Goal: Transaction & Acquisition: Purchase product/service

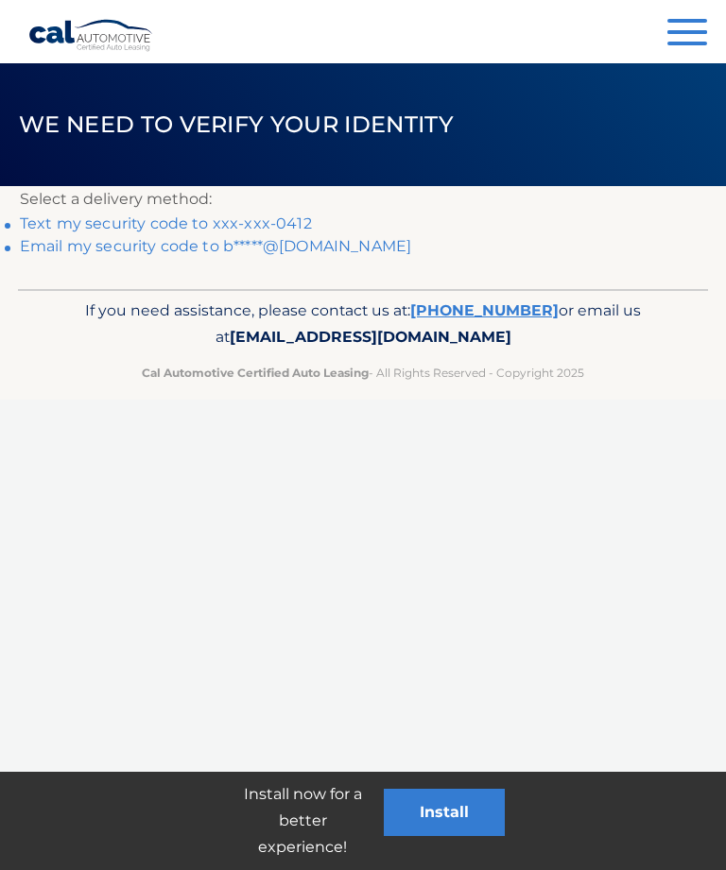
click at [189, 255] on link "Email my security code to b*****@[DOMAIN_NAME]" at bounding box center [215, 246] width 391 height 18
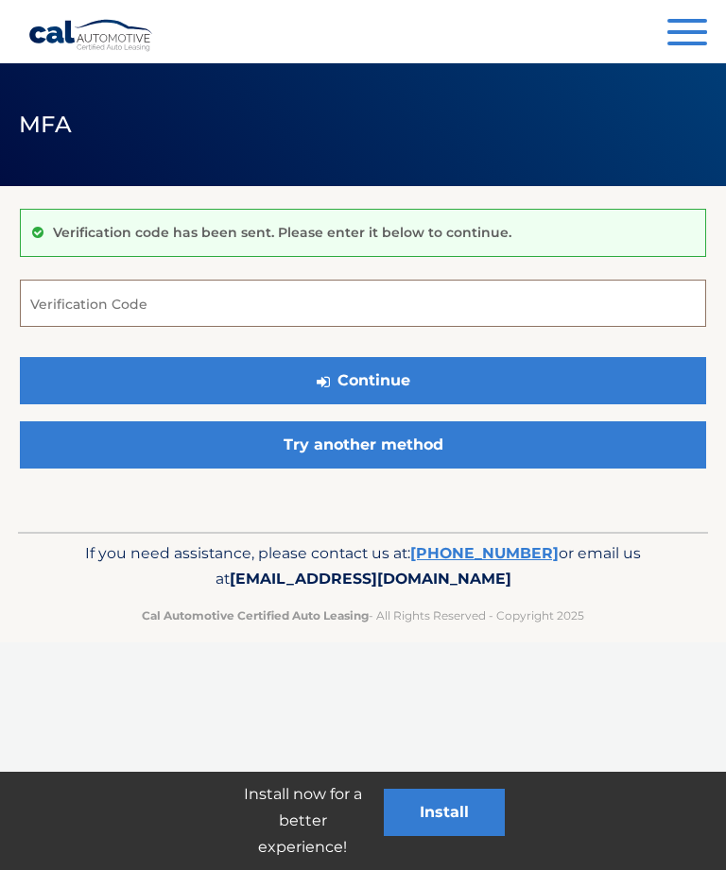
click at [118, 299] on input "Verification Code" at bounding box center [363, 303] width 686 height 47
type input "866487"
click at [400, 378] on button "Continue" at bounding box center [363, 380] width 686 height 47
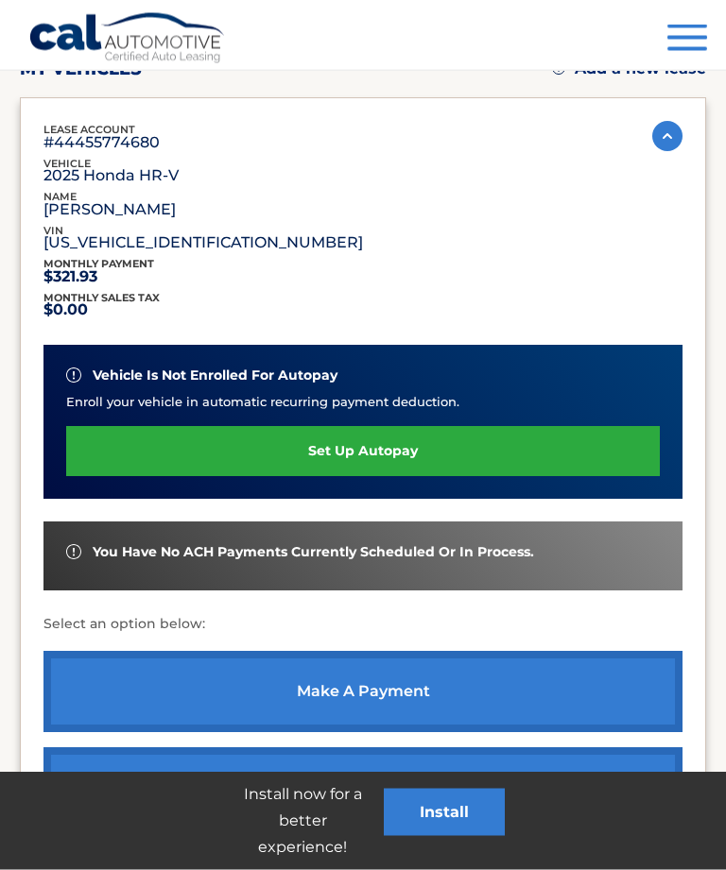
scroll to position [242, 0]
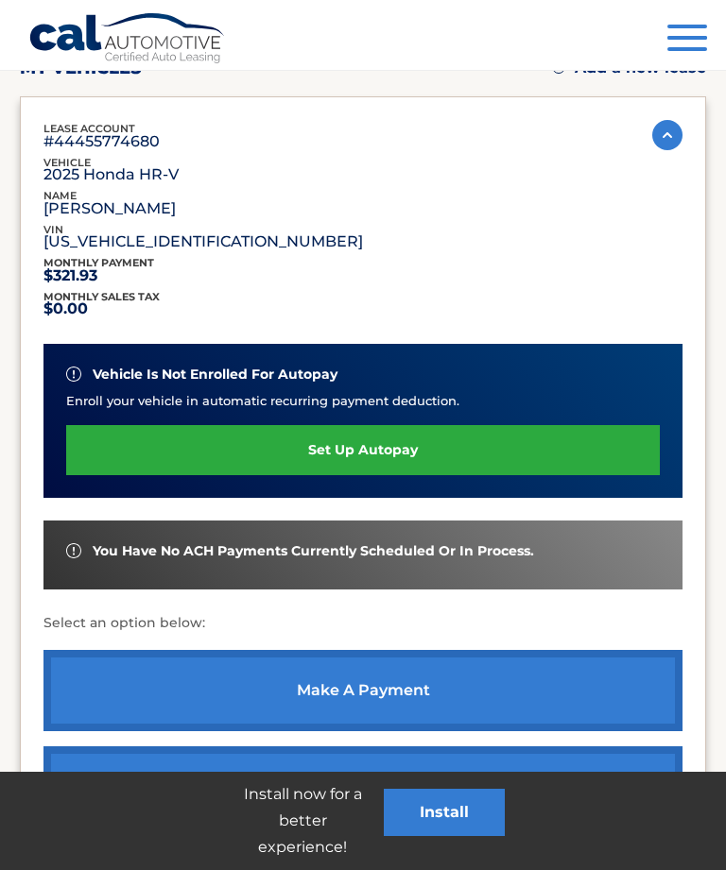
click at [362, 691] on link "make a payment" at bounding box center [362, 690] width 639 height 81
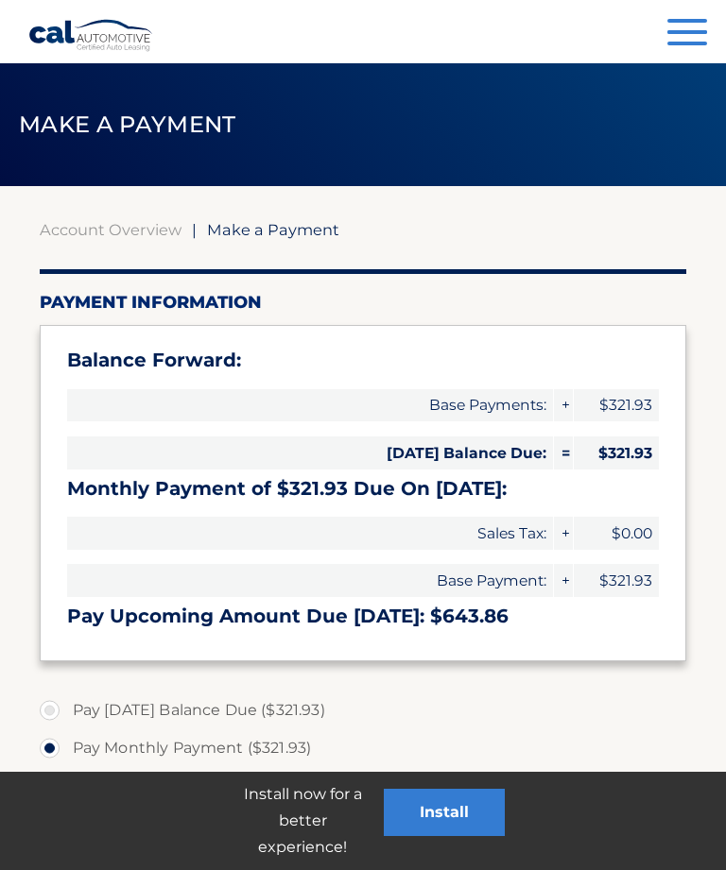
select select "ZWNkZTBiNWUtMDkwMS00MTI3LWEwMjktMDdhNjFhMTc4MDc4"
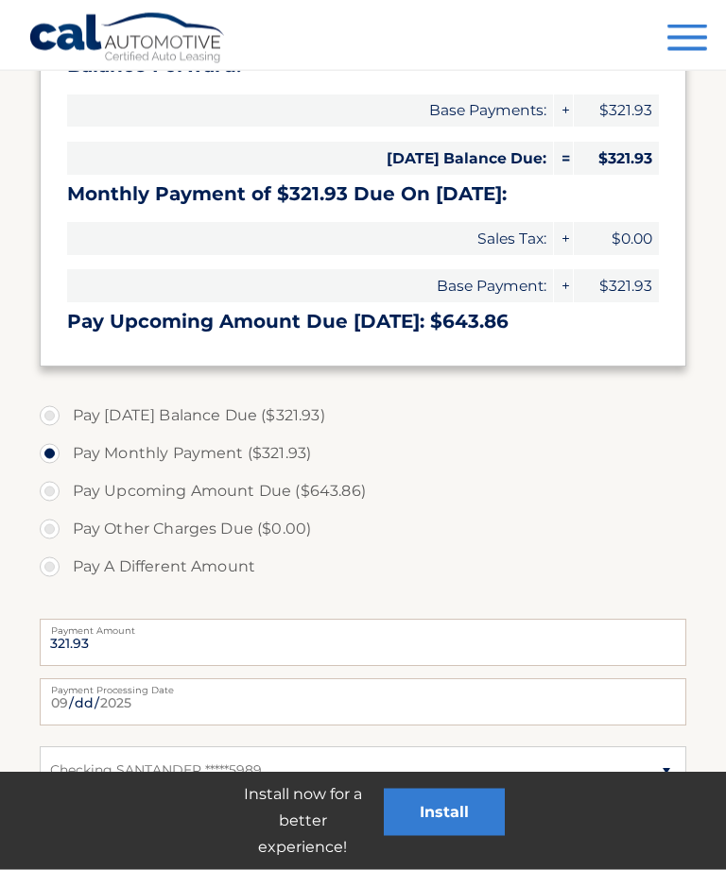
scroll to position [296, 0]
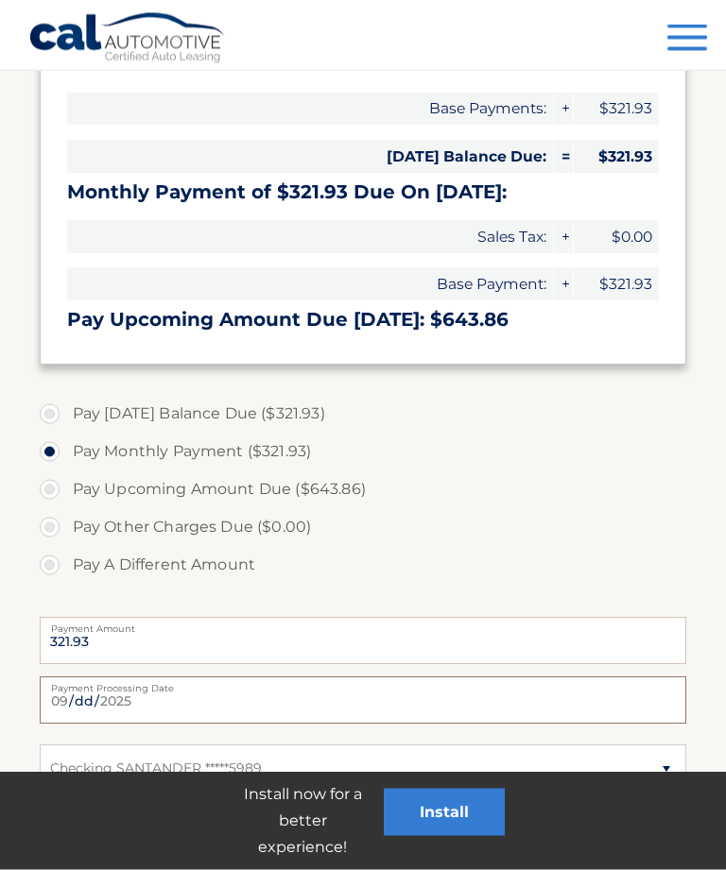
click at [382, 715] on input "2025-09-04" at bounding box center [363, 701] width 647 height 47
type input "2025-09-05"
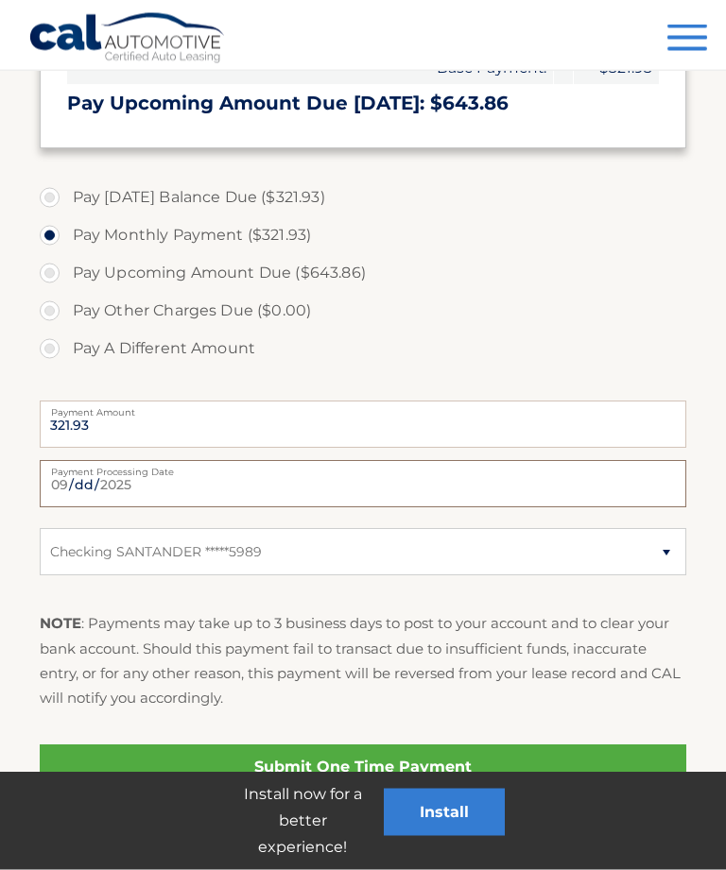
scroll to position [538, 0]
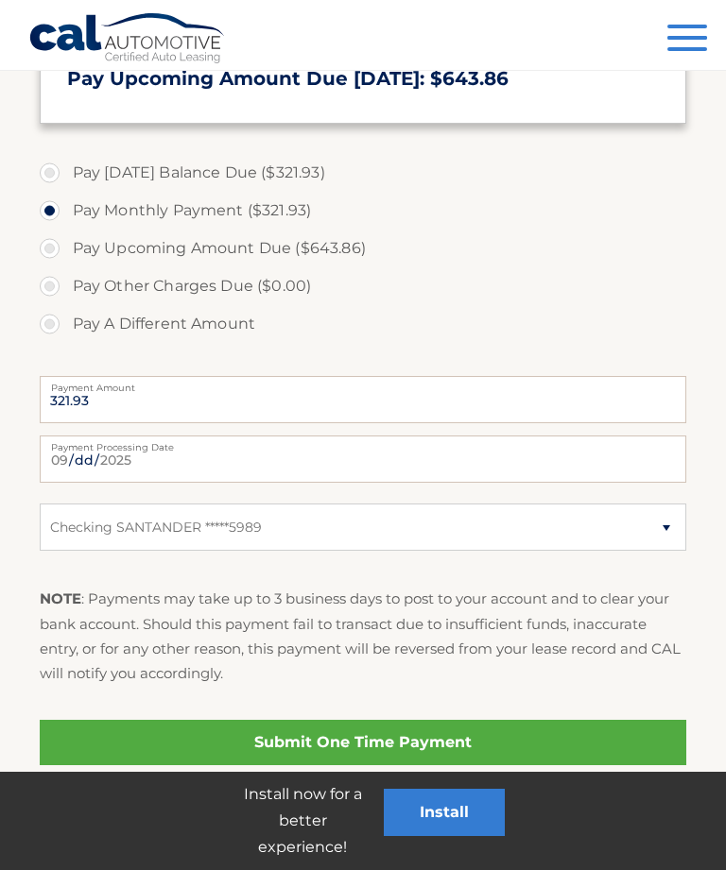
click at [392, 751] on link "Submit One Time Payment" at bounding box center [363, 742] width 647 height 45
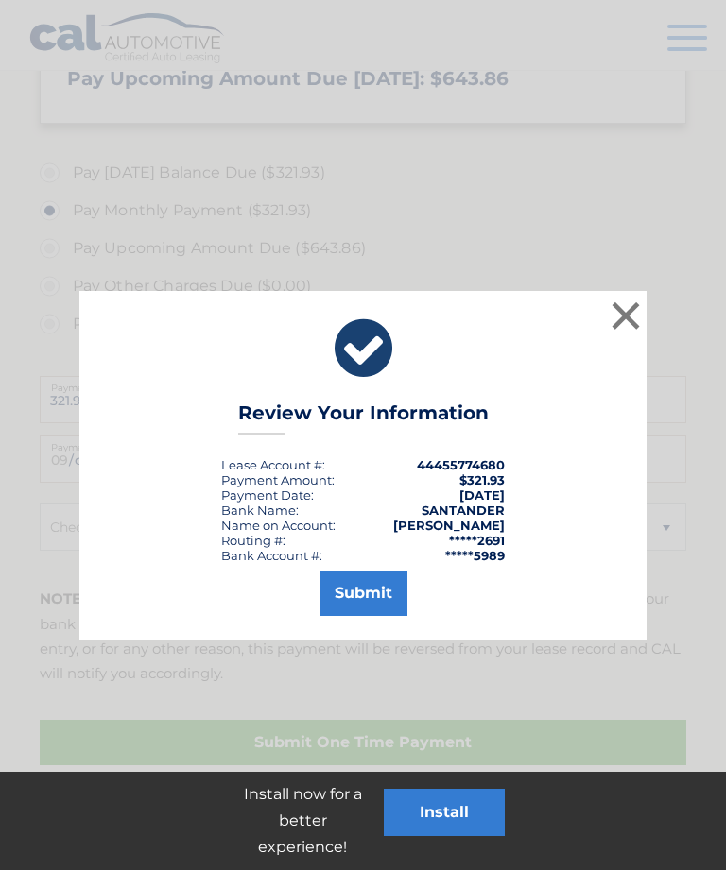
click at [366, 603] on button "Submit" at bounding box center [363, 593] width 88 height 45
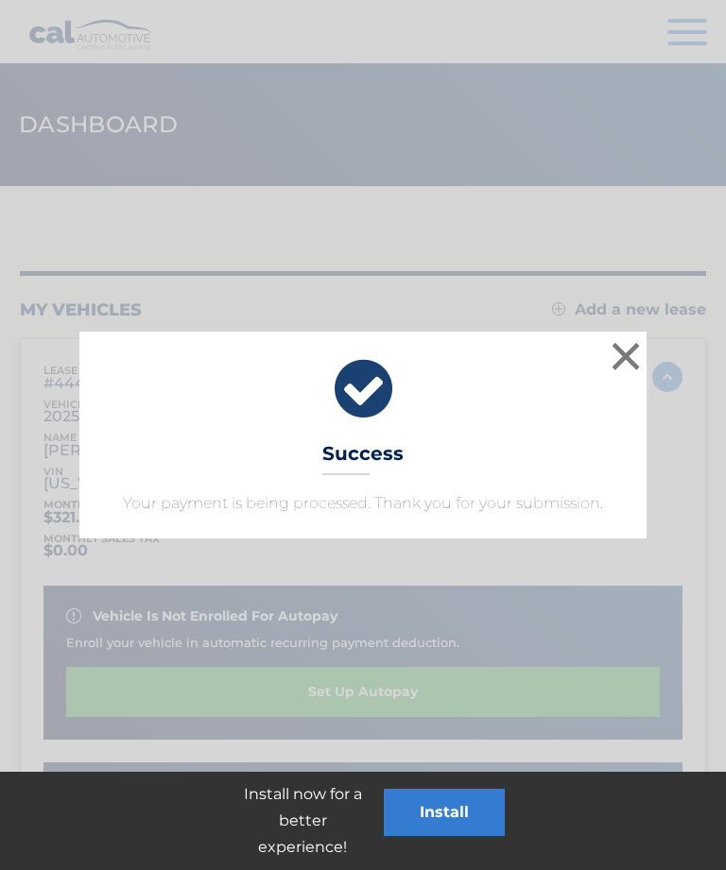
click at [614, 363] on button "×" at bounding box center [626, 356] width 38 height 38
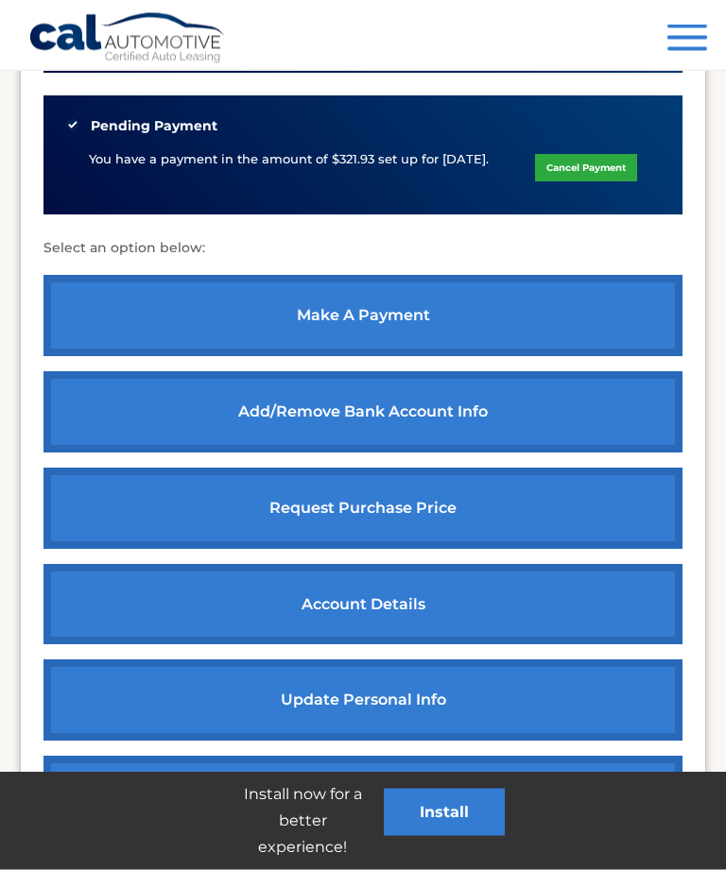
scroll to position [670, 0]
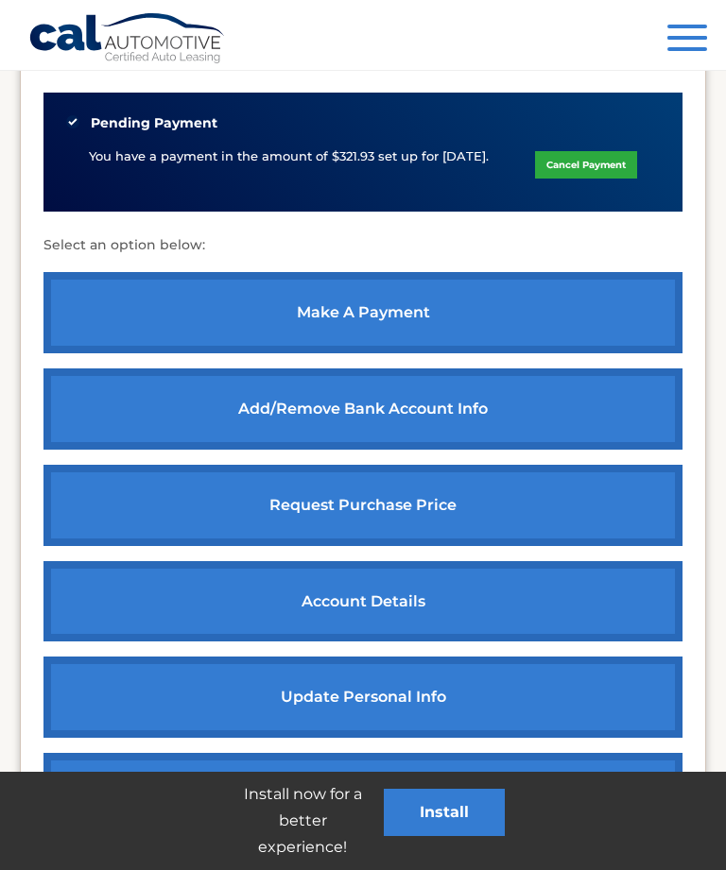
click at [583, 161] on link "Cancel Payment" at bounding box center [586, 164] width 102 height 27
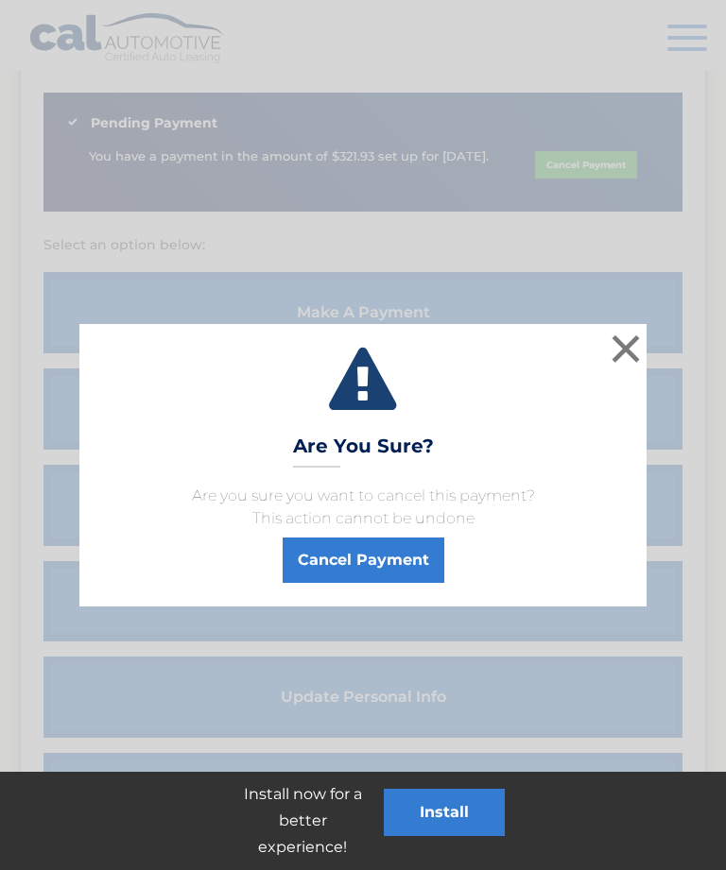
click at [362, 551] on button "Cancel Payment" at bounding box center [364, 560] width 162 height 45
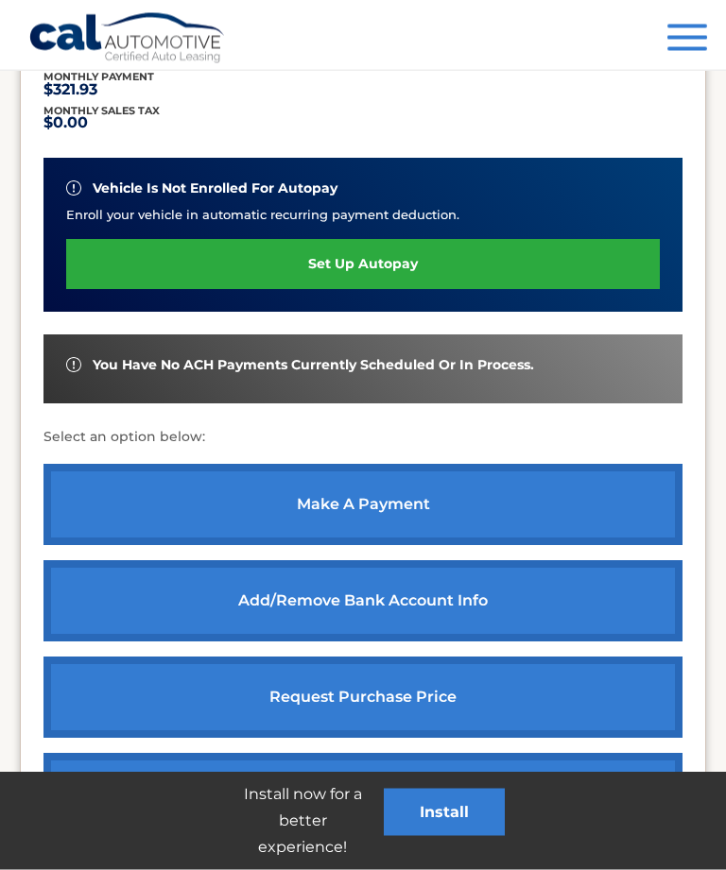
scroll to position [482, 0]
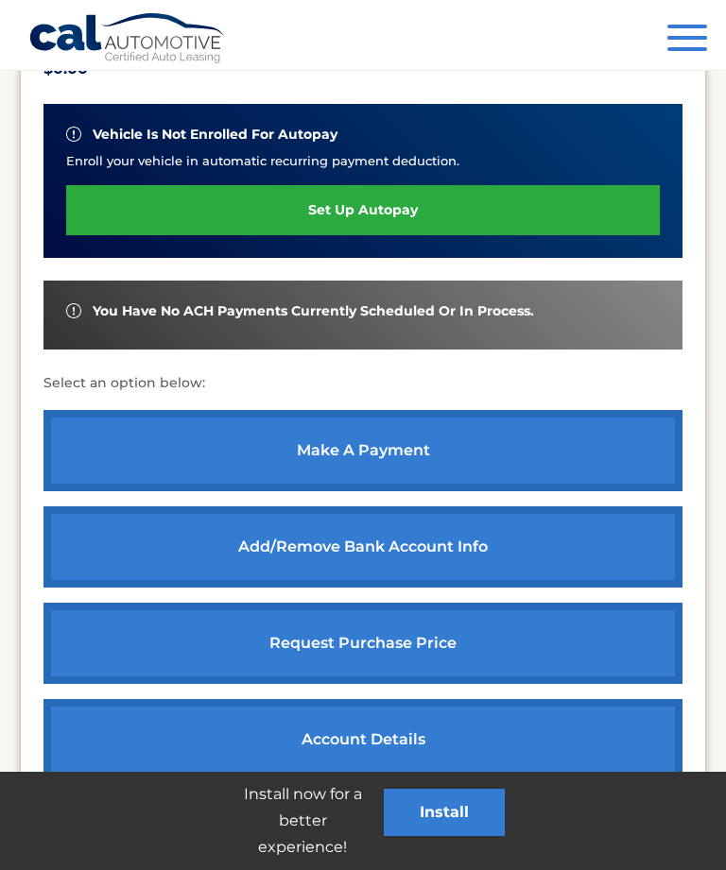
click at [368, 447] on link "make a payment" at bounding box center [362, 450] width 639 height 81
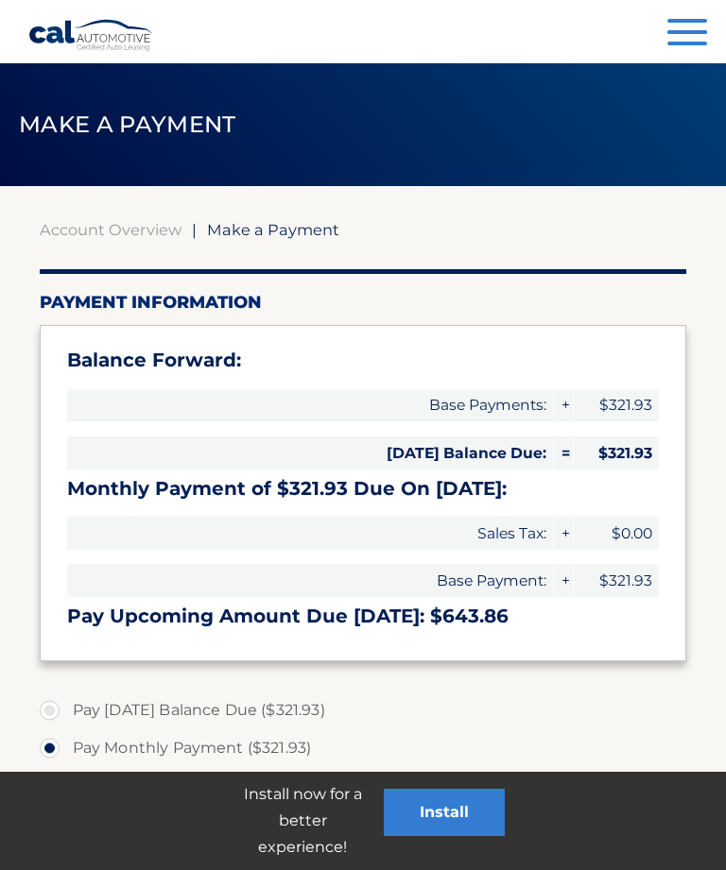
select select "ZWNkZTBiNWUtMDkwMS00MTI3LWEwMjktMDdhNjFhMTc4MDc4"
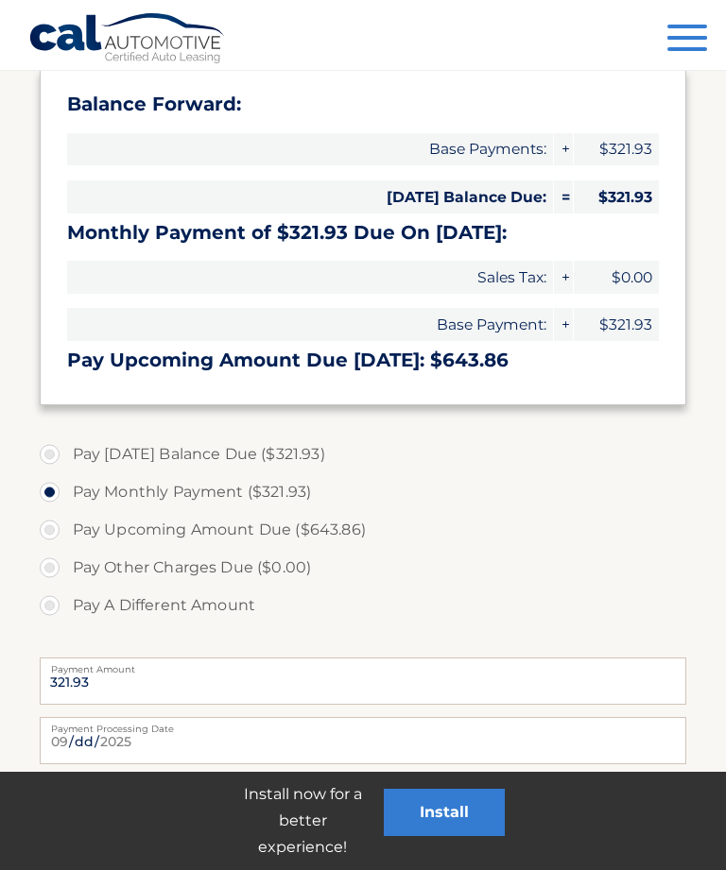
scroll to position [267, 0]
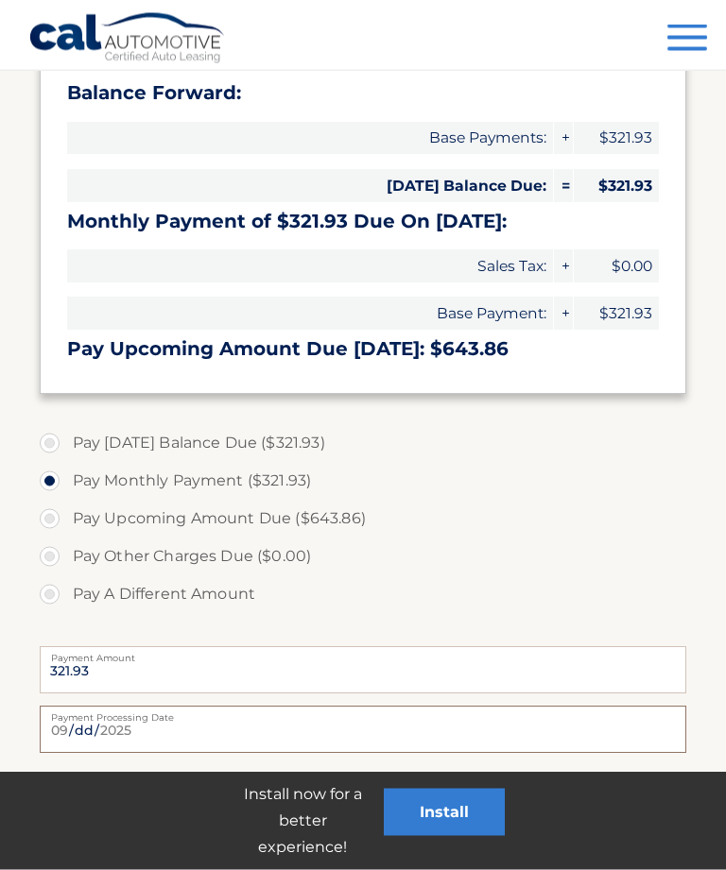
click at [386, 726] on input "2025-09-04" at bounding box center [363, 730] width 647 height 47
type input "2025-09-05"
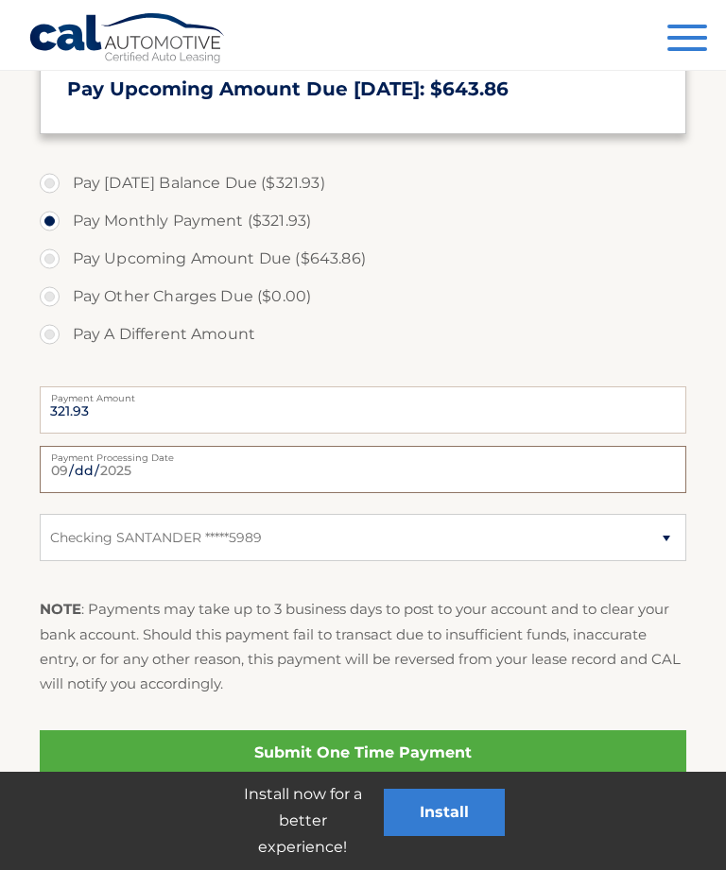
scroll to position [538, 0]
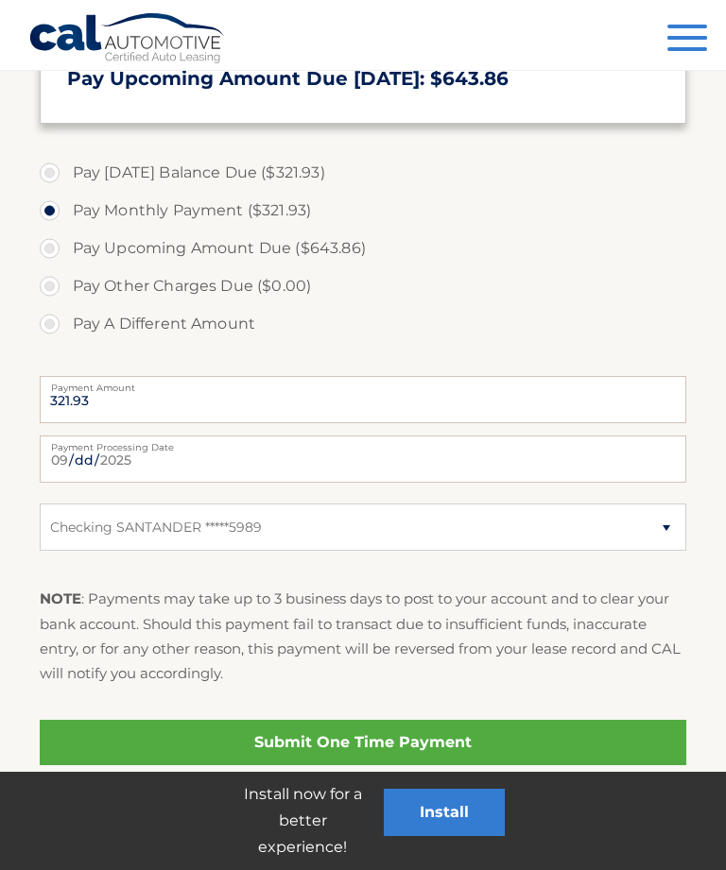
click at [417, 743] on link "Submit One Time Payment" at bounding box center [363, 742] width 647 height 45
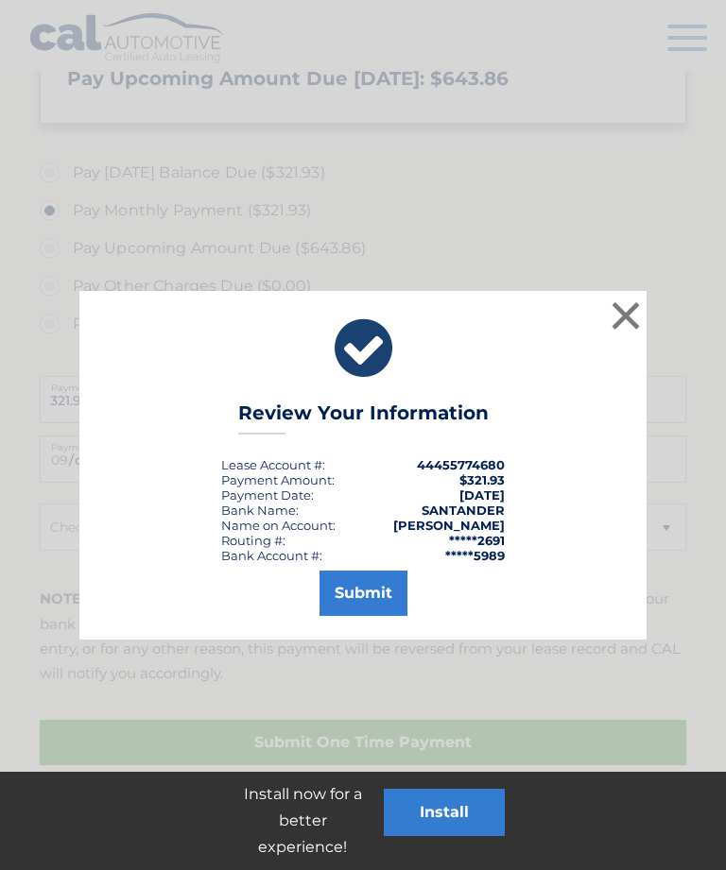
click at [375, 582] on button "Submit" at bounding box center [363, 593] width 88 height 45
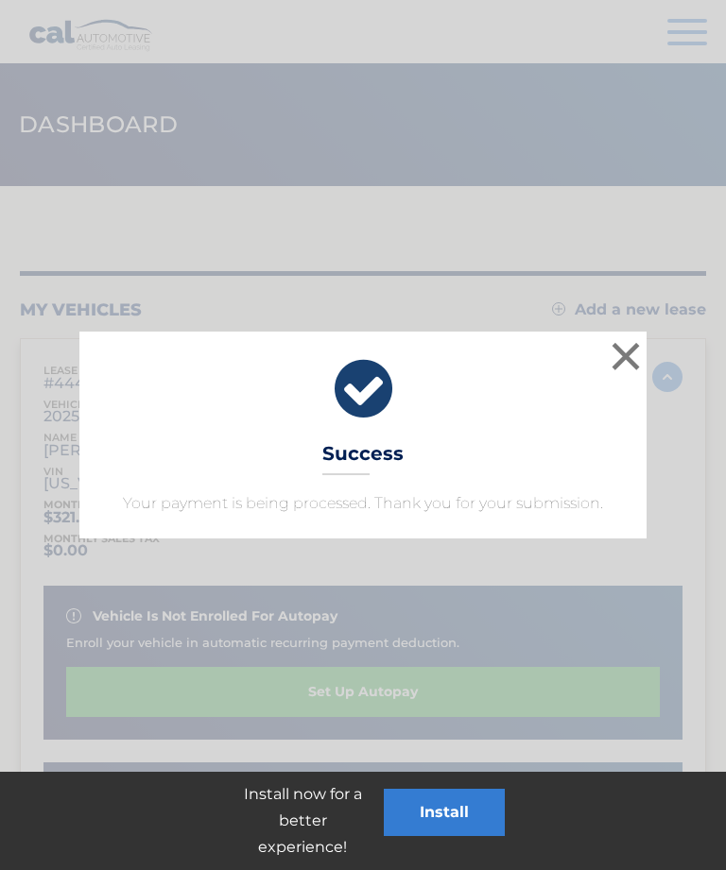
click at [642, 353] on button "×" at bounding box center [626, 356] width 38 height 38
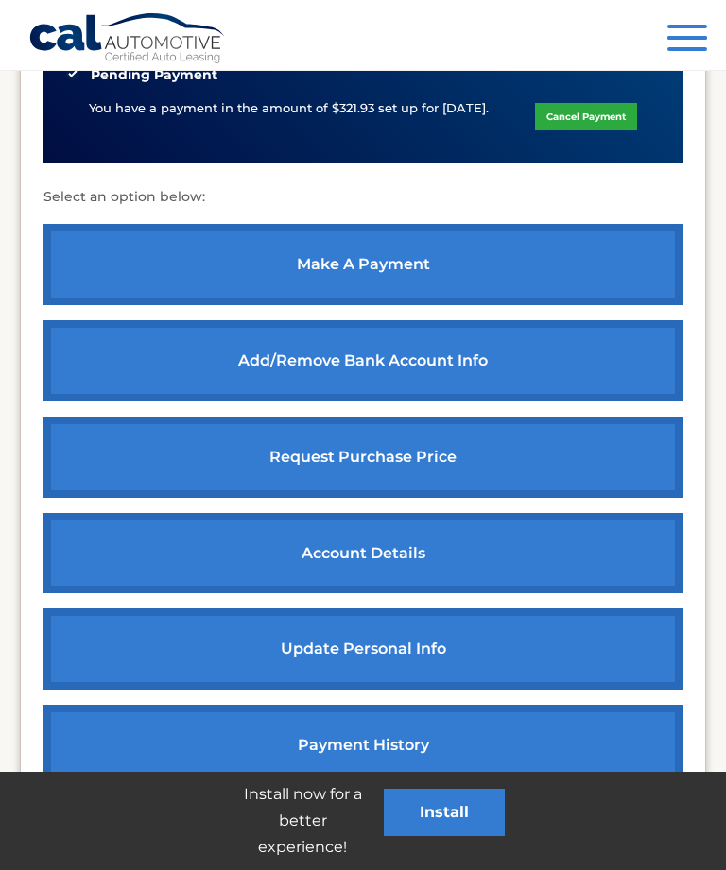
scroll to position [724, 0]
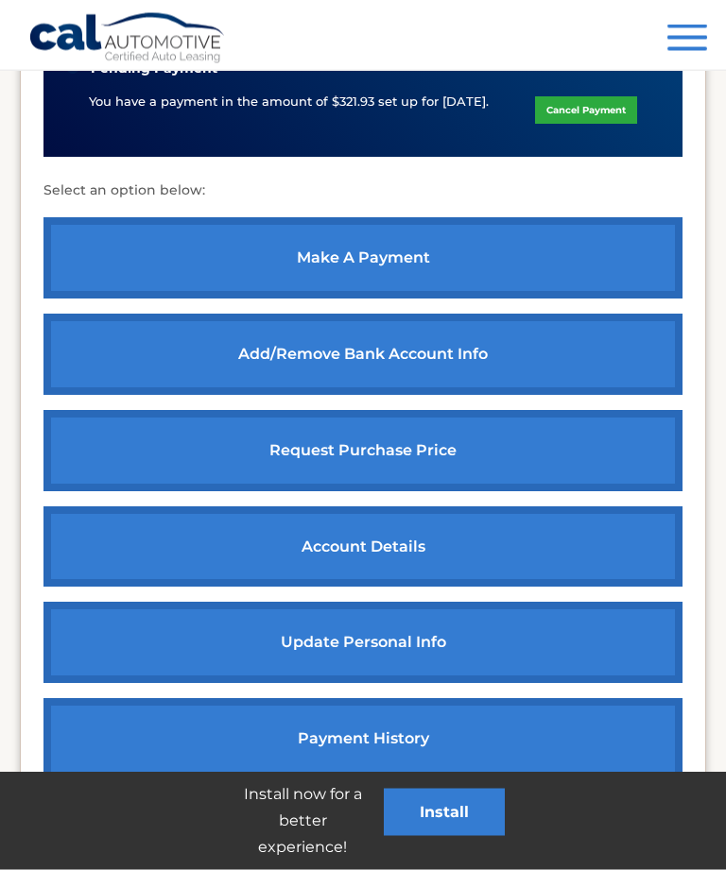
click at [387, 531] on link "account details" at bounding box center [362, 548] width 639 height 81
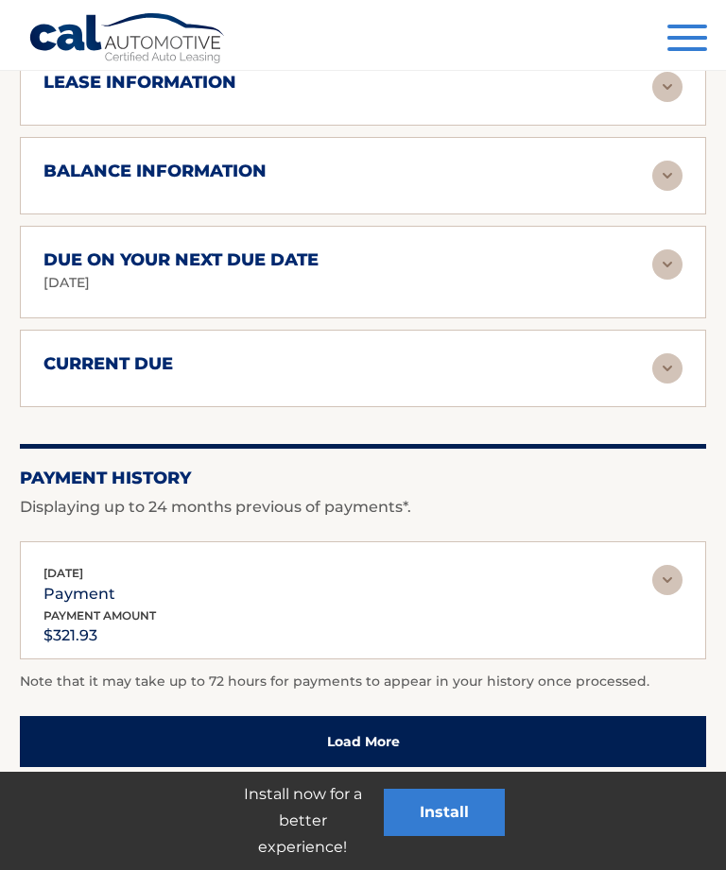
scroll to position [1677, 0]
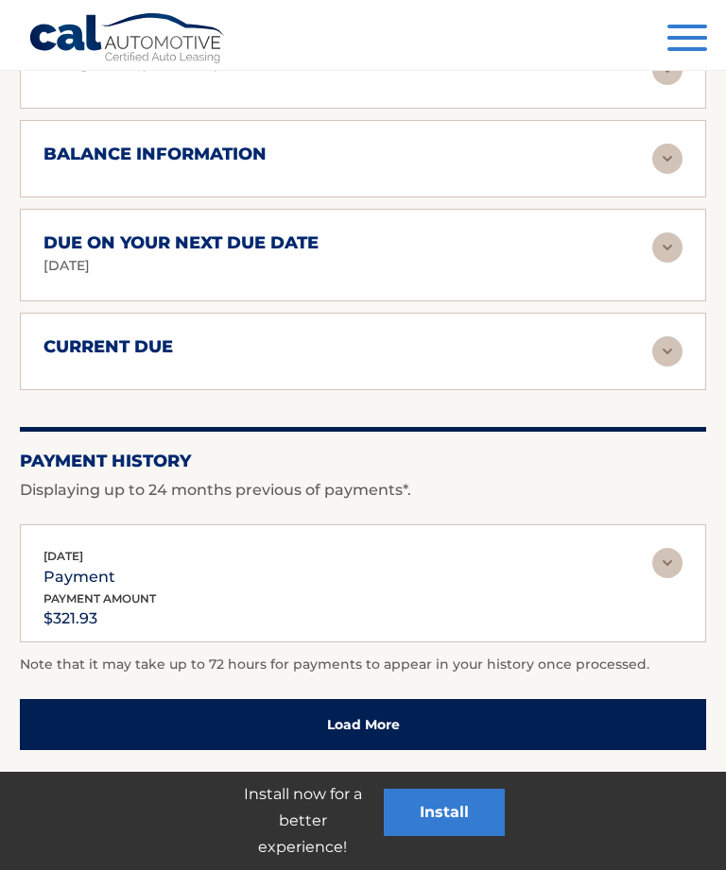
click at [364, 725] on link "Load More" at bounding box center [363, 724] width 686 height 51
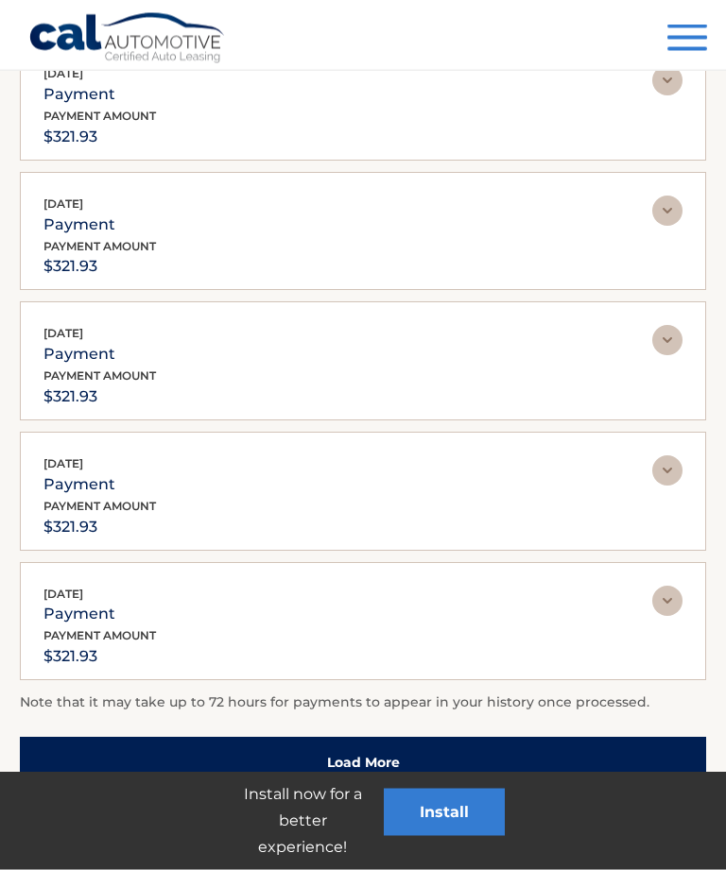
scroll to position [2319, 0]
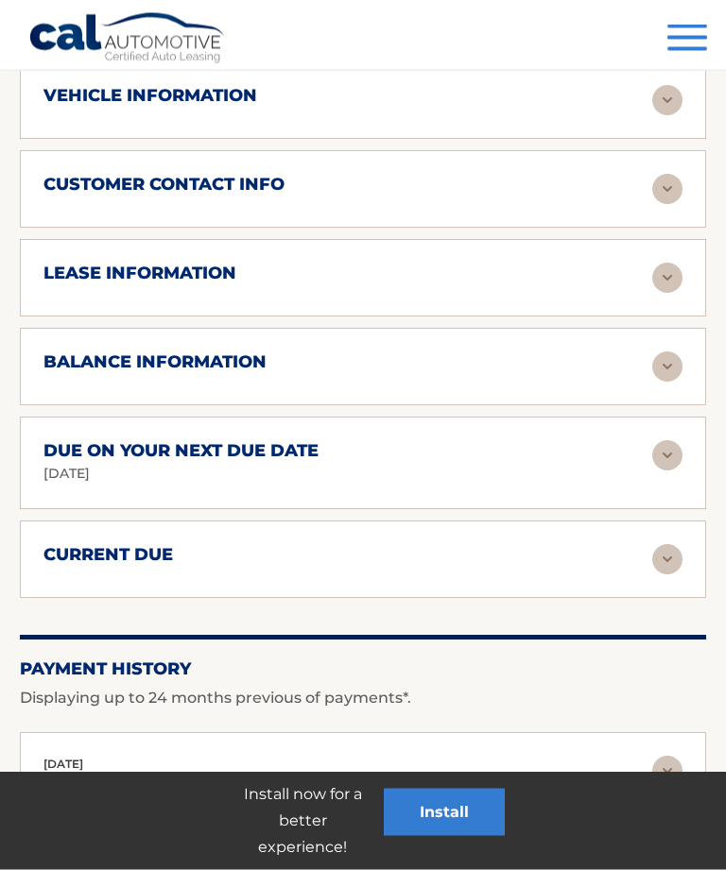
click at [668, 545] on img at bounding box center [667, 560] width 30 height 30
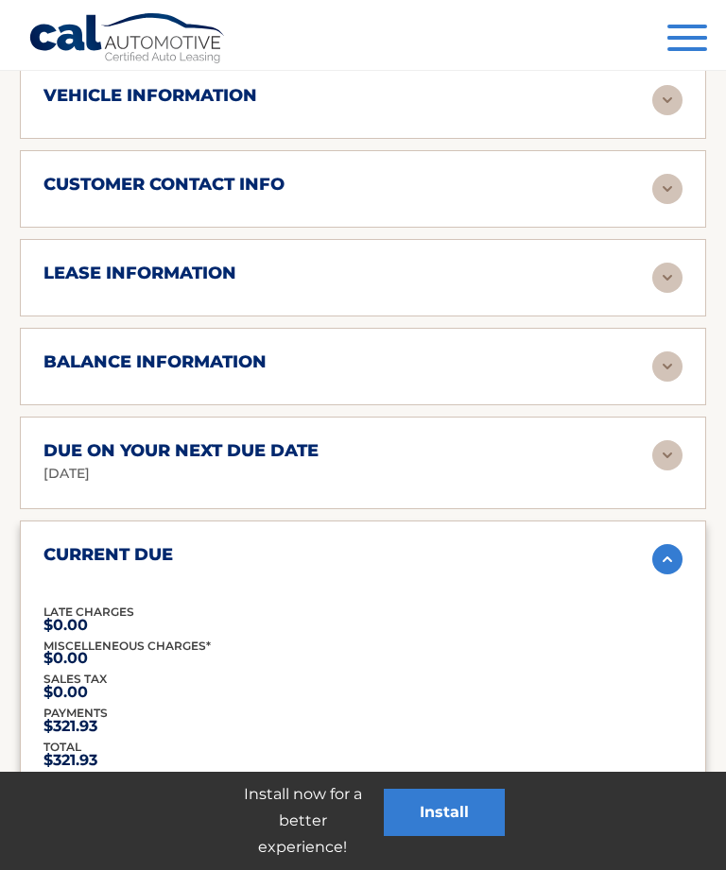
click at [487, 417] on div "due on your next due date [DATE] Late Charges $0.00 Miscellaneous Charges $0.00…" at bounding box center [363, 463] width 686 height 93
click at [691, 26] on span "button" at bounding box center [687, 27] width 40 height 4
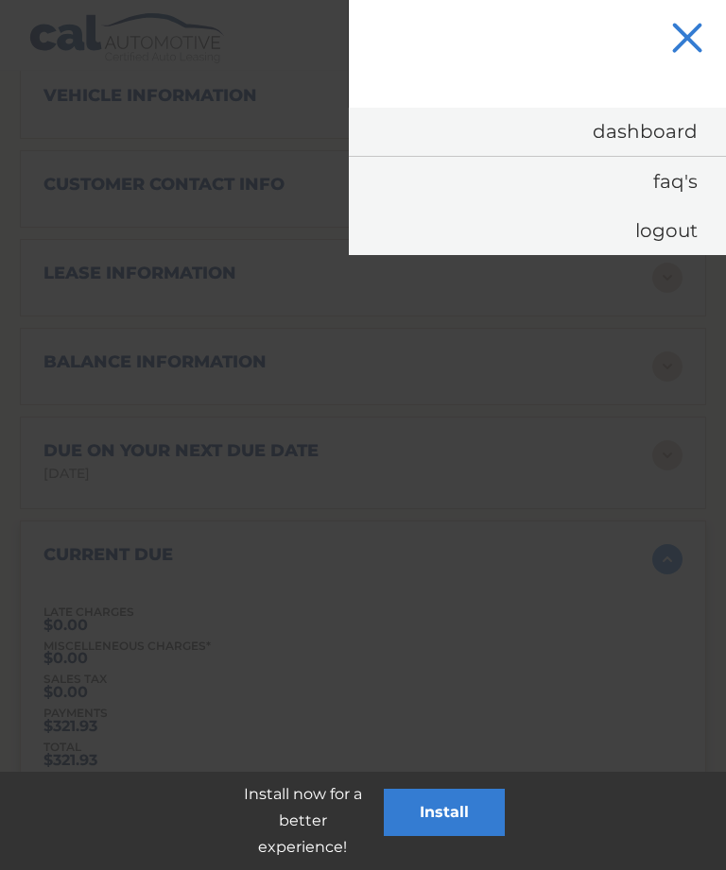
click at [659, 241] on link "Logout" at bounding box center [537, 230] width 377 height 49
